Goal: Find specific page/section: Find specific page/section

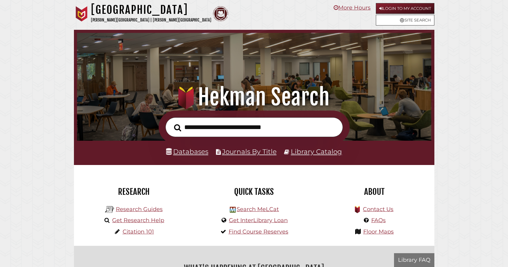
scroll to position [117, 351]
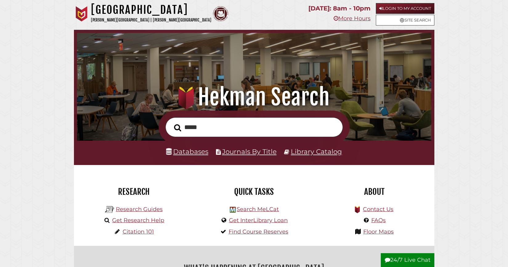
type input "********"
click at [202, 156] on link "Databases" at bounding box center [187, 152] width 42 height 8
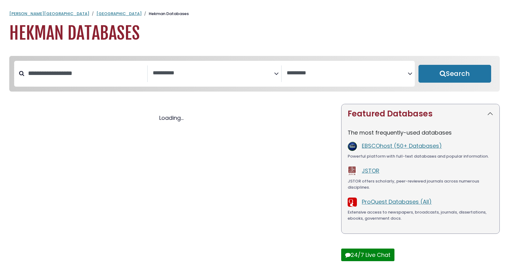
select select "Database Subject Filter"
select select "Database Vendors Filter"
select select "Database Subject Filter"
select select "Database Vendors Filter"
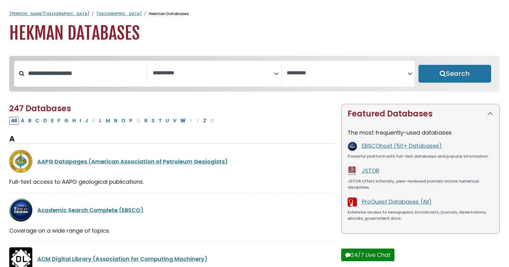
click at [187, 125] on button "W" at bounding box center [183, 121] width 9 height 8
select select "Database Subject Filter"
select select "Database Vendors Filter"
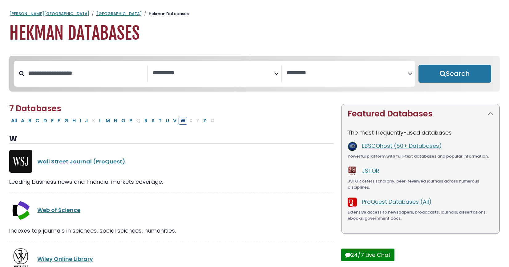
drag, startPoint x: 508, startPoint y: 35, endPoint x: 504, endPoint y: 107, distance: 72.2
click at [504, 107] on body "Skip to Main Content [PERSON_NAME] University Hekman Library Hekman Databases H…" at bounding box center [254, 269] width 509 height 516
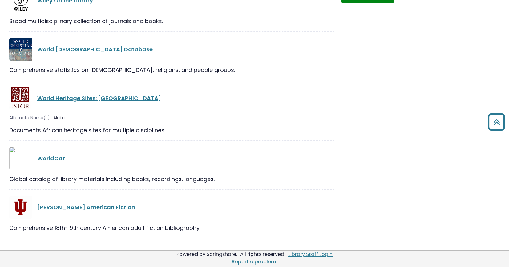
scroll to position [374, 0]
click at [61, 155] on link "WorldCat" at bounding box center [51, 159] width 28 height 8
